Goal: Task Accomplishment & Management: Manage account settings

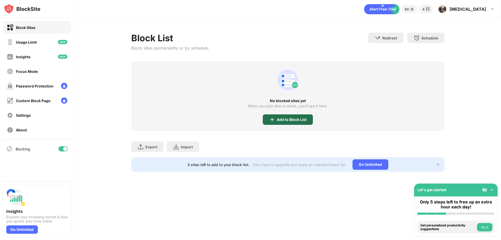
click at [285, 120] on div "Add to Block List" at bounding box center [292, 120] width 30 height 4
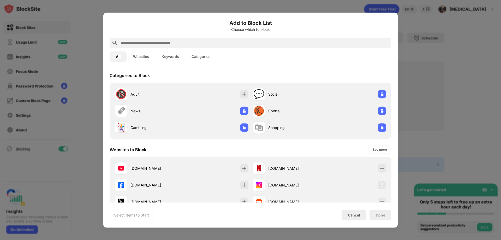
click at [145, 57] on button "Websites" at bounding box center [141, 56] width 28 height 10
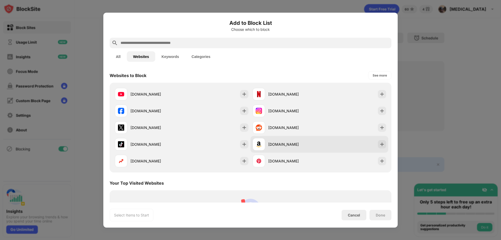
drag, startPoint x: 153, startPoint y: 109, endPoint x: 289, endPoint y: 144, distance: 141.0
click at [153, 109] on div "facebook.com" at bounding box center [156, 110] width 51 height 5
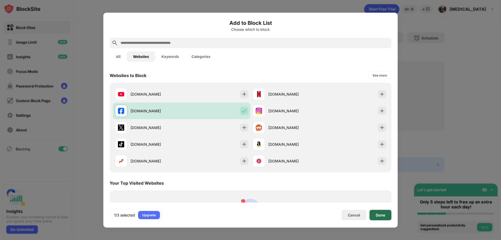
click at [383, 217] on div "Done" at bounding box center [380, 215] width 9 height 4
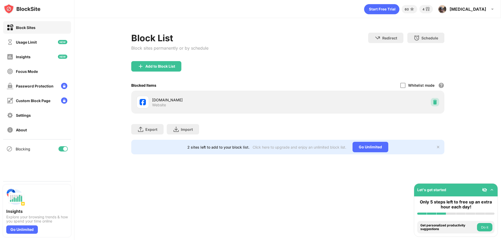
click at [433, 99] on div at bounding box center [435, 102] width 8 height 8
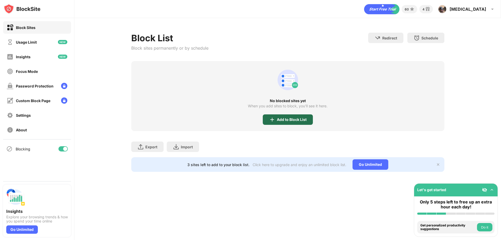
click at [270, 115] on div "Add to Block List" at bounding box center [288, 119] width 50 height 10
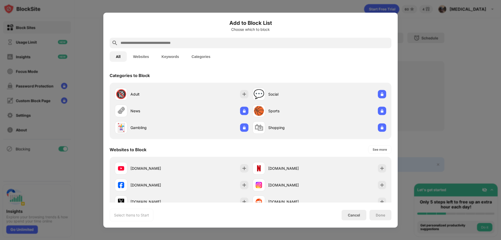
click at [142, 58] on button "Websites" at bounding box center [141, 56] width 28 height 10
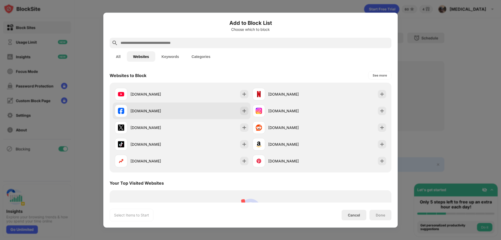
click at [166, 111] on div "facebook.com" at bounding box center [156, 110] width 51 height 5
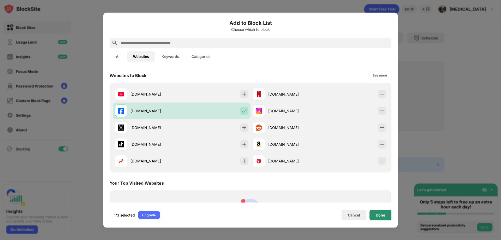
click at [381, 212] on div "Done" at bounding box center [381, 215] width 22 height 10
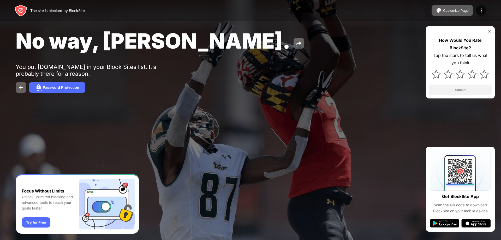
drag, startPoint x: 0, startPoint y: 0, endPoint x: 280, endPoint y: 32, distance: 281.6
click at [291, 32] on div "No way, [PERSON_NAME]." at bounding box center [204, 40] width 376 height 25
click at [24, 11] on img at bounding box center [21, 10] width 13 height 13
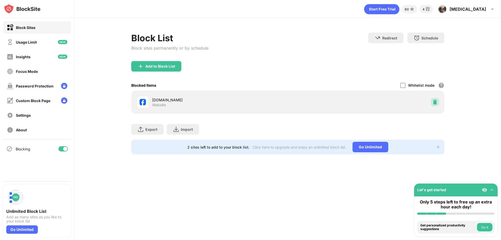
click at [435, 100] on img at bounding box center [435, 102] width 5 height 5
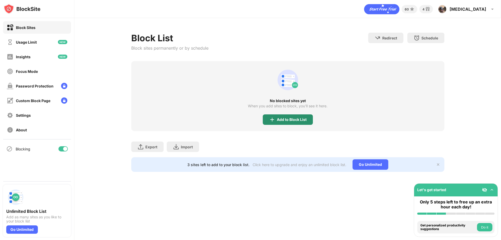
click at [300, 119] on div "Add to Block List" at bounding box center [292, 120] width 30 height 4
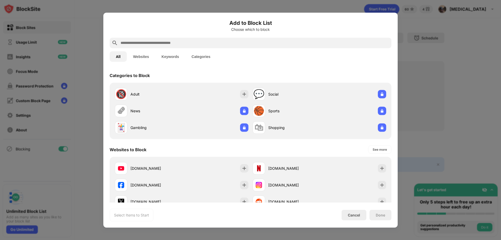
click at [128, 52] on button "Websites" at bounding box center [141, 56] width 28 height 10
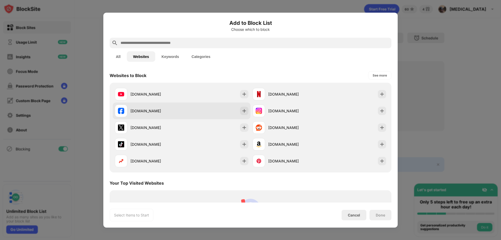
click at [166, 107] on div "facebook.com" at bounding box center [148, 110] width 67 height 13
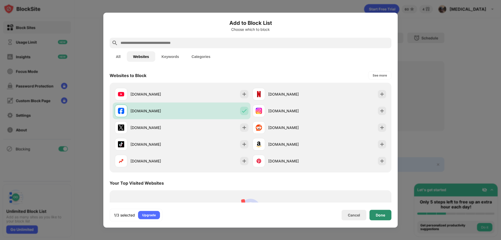
click at [378, 216] on div "Done" at bounding box center [380, 215] width 9 height 4
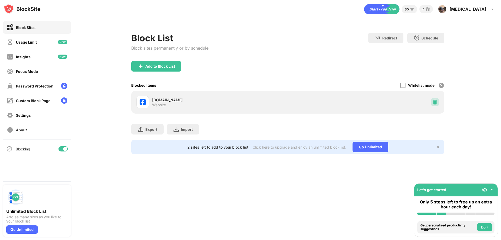
click at [435, 101] on img at bounding box center [435, 102] width 5 height 5
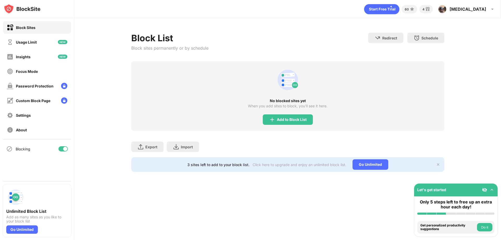
drag, startPoint x: 283, startPoint y: 115, endPoint x: 198, endPoint y: 78, distance: 92.5
click at [283, 115] on div "Add to Block List" at bounding box center [288, 119] width 50 height 10
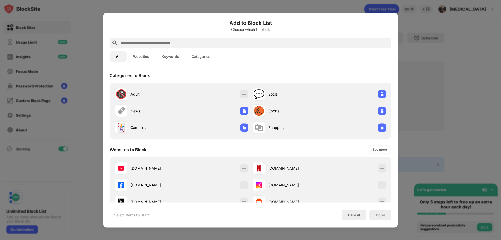
click at [146, 58] on button "Websites" at bounding box center [141, 56] width 28 height 10
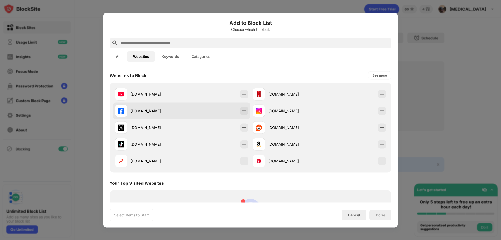
click at [158, 111] on div "facebook.com" at bounding box center [156, 110] width 51 height 5
